Goal: Obtain resource: Obtain resource

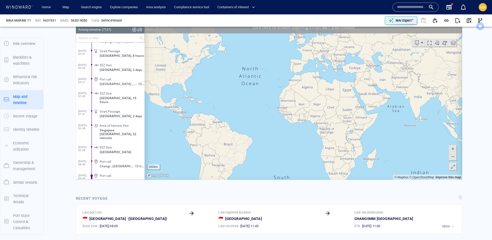
scroll to position [319, 0]
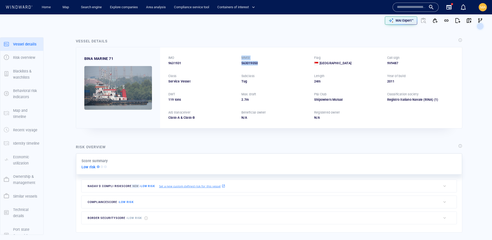
drag, startPoint x: 230, startPoint y: 63, endPoint x: 279, endPoint y: 63, distance: 49.5
click at [279, 63] on div "IMO 9631931 MMSI 563019050 Flag Singapore Call sign 9V9487 Class Service Vessel…" at bounding box center [311, 87] width 302 height 81
click at [279, 63] on div "563019050" at bounding box center [275, 63] width 67 height 5
drag, startPoint x: 254, startPoint y: 62, endPoint x: 239, endPoint y: 63, distance: 14.9
click at [239, 63] on div "IMO 9631931 MMSI 563019050 Flag Singapore Call sign 9V9487 Class Service Vessel…" at bounding box center [311, 87] width 302 height 81
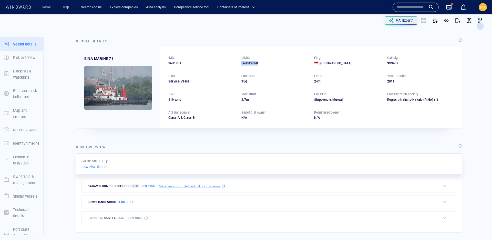
drag, startPoint x: 239, startPoint y: 63, endPoint x: 279, endPoint y: 63, distance: 39.8
click at [279, 63] on div "IMO 9631931 MMSI 563019050 Flag Singapore Call sign 9V9487 Class Service Vessel…" at bounding box center [311, 87] width 302 height 81
drag, startPoint x: 179, startPoint y: 64, endPoint x: 166, endPoint y: 64, distance: 12.1
click at [166, 64] on div "IMO 9631931 MMSI 563019050 Flag Singapore Call sign 9V9487 Class Service Vessel…" at bounding box center [311, 87] width 302 height 81
drag, startPoint x: 166, startPoint y: 64, endPoint x: 195, endPoint y: 63, distance: 28.7
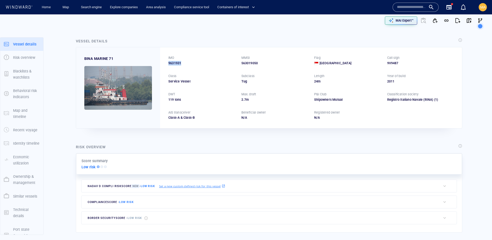
click at [195, 63] on div "IMO 9631931 MMSI 563019050 Flag Singapore Call sign 9V9487 Class Service Vessel…" at bounding box center [311, 87] width 302 height 81
drag, startPoint x: 279, startPoint y: 61, endPoint x: 362, endPoint y: 62, distance: 83.6
click at [362, 62] on div "IMO 9631931 MMSI 563019050 Flag Singapore Call sign 9V9487 Class Service Vessel…" at bounding box center [311, 87] width 302 height 81
drag, startPoint x: 362, startPoint y: 62, endPoint x: 400, endPoint y: 61, distance: 37.5
click at [368, 62] on div "Singapore" at bounding box center [347, 63] width 67 height 5
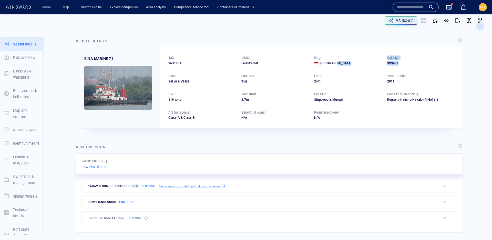
drag, startPoint x: 418, startPoint y: 62, endPoint x: 366, endPoint y: 62, distance: 52.8
click at [366, 62] on div "IMO 9631931 MMSI 563019050 Flag Singapore Call sign 9V9487 Class Service Vessel…" at bounding box center [311, 87] width 302 height 81
click at [366, 62] on div "Singapore" at bounding box center [347, 63] width 67 height 5
drag, startPoint x: 380, startPoint y: 64, endPoint x: 418, endPoint y: 64, distance: 38.2
click at [418, 64] on div "IMO 9631931 MMSI 563019050 Flag Singapore Call sign 9V9487 Class Service Vessel…" at bounding box center [311, 87] width 302 height 81
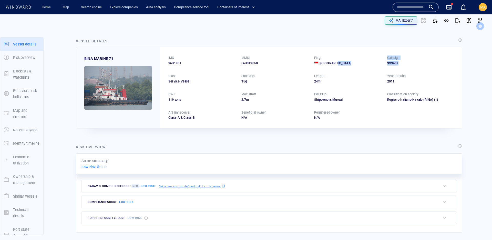
click at [418, 64] on div "9V9487" at bounding box center [421, 63] width 67 height 5
drag, startPoint x: 401, startPoint y: 63, endPoint x: 376, endPoint y: 63, distance: 25.7
click at [376, 63] on div "IMO 9631931 MMSI 563019050 Flag Singapore Call sign 9V9487 Class Service Vessel…" at bounding box center [311, 87] width 302 height 81
click at [376, 63] on div "Singapore" at bounding box center [347, 63] width 67 height 5
click at [481, 27] on circle at bounding box center [480, 26] width 6 height 6
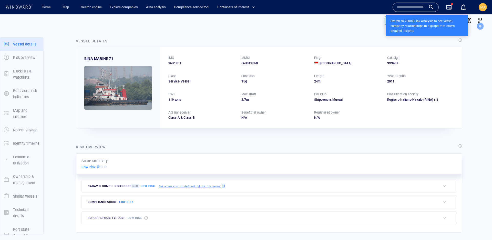
click at [481, 27] on circle at bounding box center [481, 26] width 6 height 6
click at [438, 29] on div "Switch to Visual Link Analysis to see vessel-company relationships in a graph t…" at bounding box center [427, 25] width 82 height 21
click at [383, 57] on div at bounding box center [246, 120] width 492 height 240
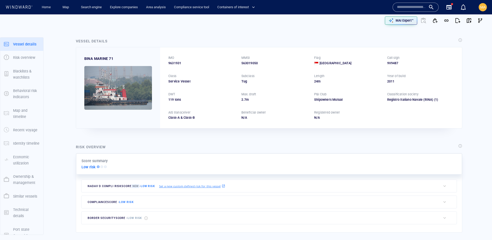
click at [417, 8] on input "text" at bounding box center [411, 7] width 29 height 8
paste input "*******"
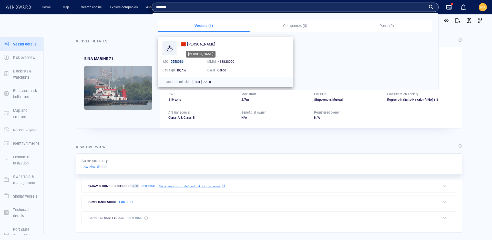
type input "*******"
click at [208, 43] on span "YUAN XIN HAI" at bounding box center [201, 44] width 28 height 4
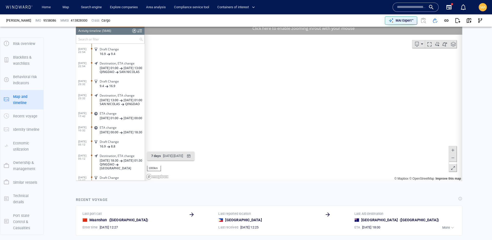
scroll to position [330, 0]
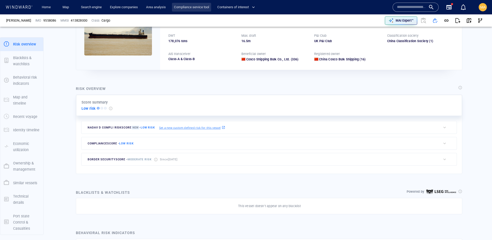
scroll to position [63, 0]
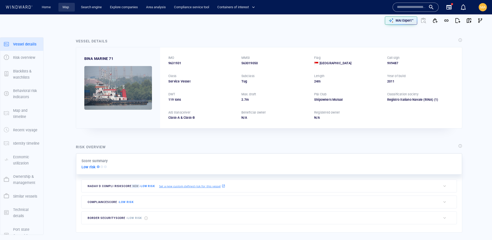
click at [71, 8] on link "Map" at bounding box center [67, 7] width 12 height 9
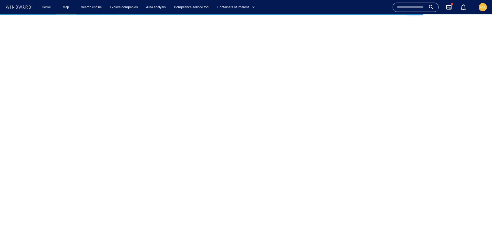
click at [408, 8] on input "text" at bounding box center [411, 7] width 29 height 8
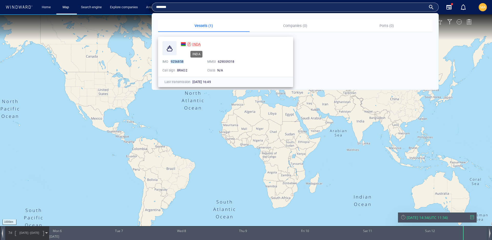
type input "*******"
click at [195, 44] on span "INDA" at bounding box center [196, 44] width 8 height 4
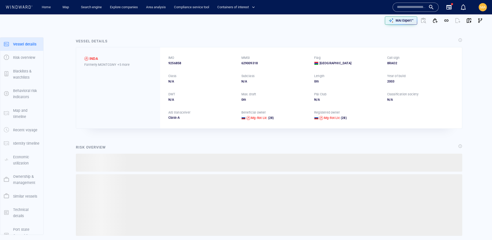
click at [419, 7] on input "text" at bounding box center [411, 7] width 29 height 8
paste input "*******"
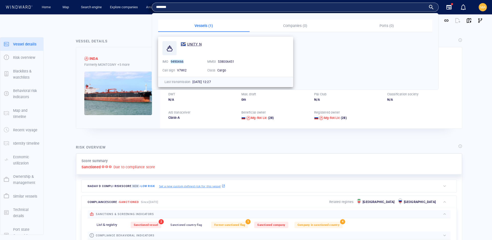
type input "*******"
click at [195, 45] on span "UNITY N" at bounding box center [194, 44] width 14 height 4
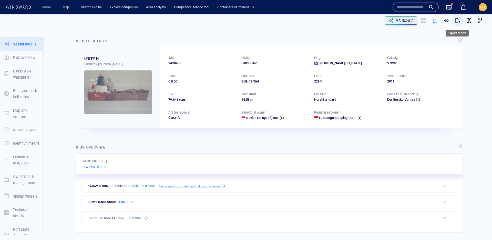
click at [459, 20] on span "button" at bounding box center [458, 20] width 5 height 5
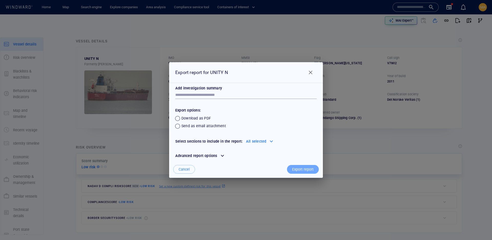
click at [304, 167] on div "Export report" at bounding box center [303, 169] width 24 height 8
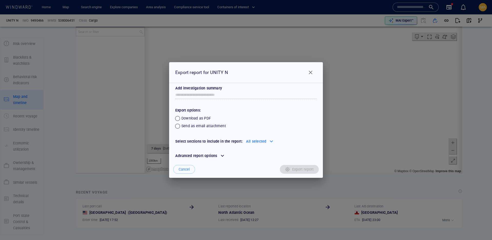
scroll to position [1510, 0]
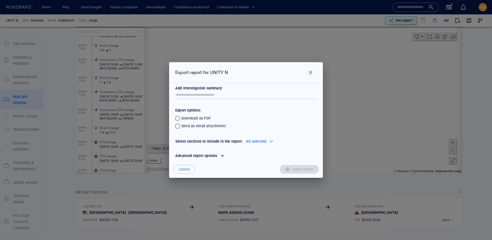
click at [210, 155] on div "Advanced report options" at bounding box center [196, 155] width 44 height 8
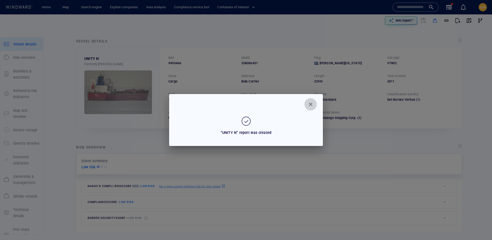
click at [312, 102] on span "Close" at bounding box center [311, 104] width 6 height 6
